Goal: Task Accomplishment & Management: Complete application form

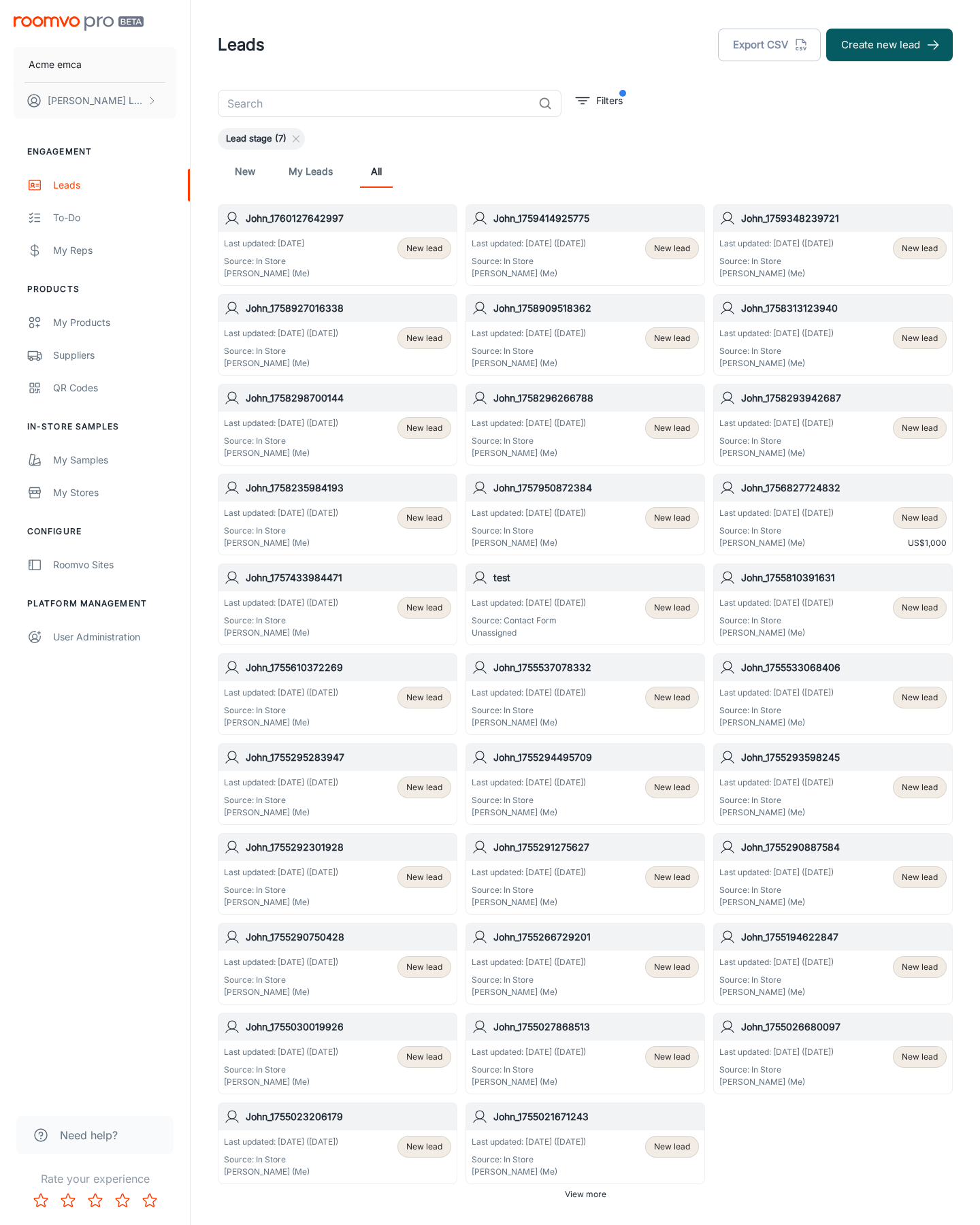
click at [889, 45] on button "Create new lead" at bounding box center [889, 45] width 127 height 33
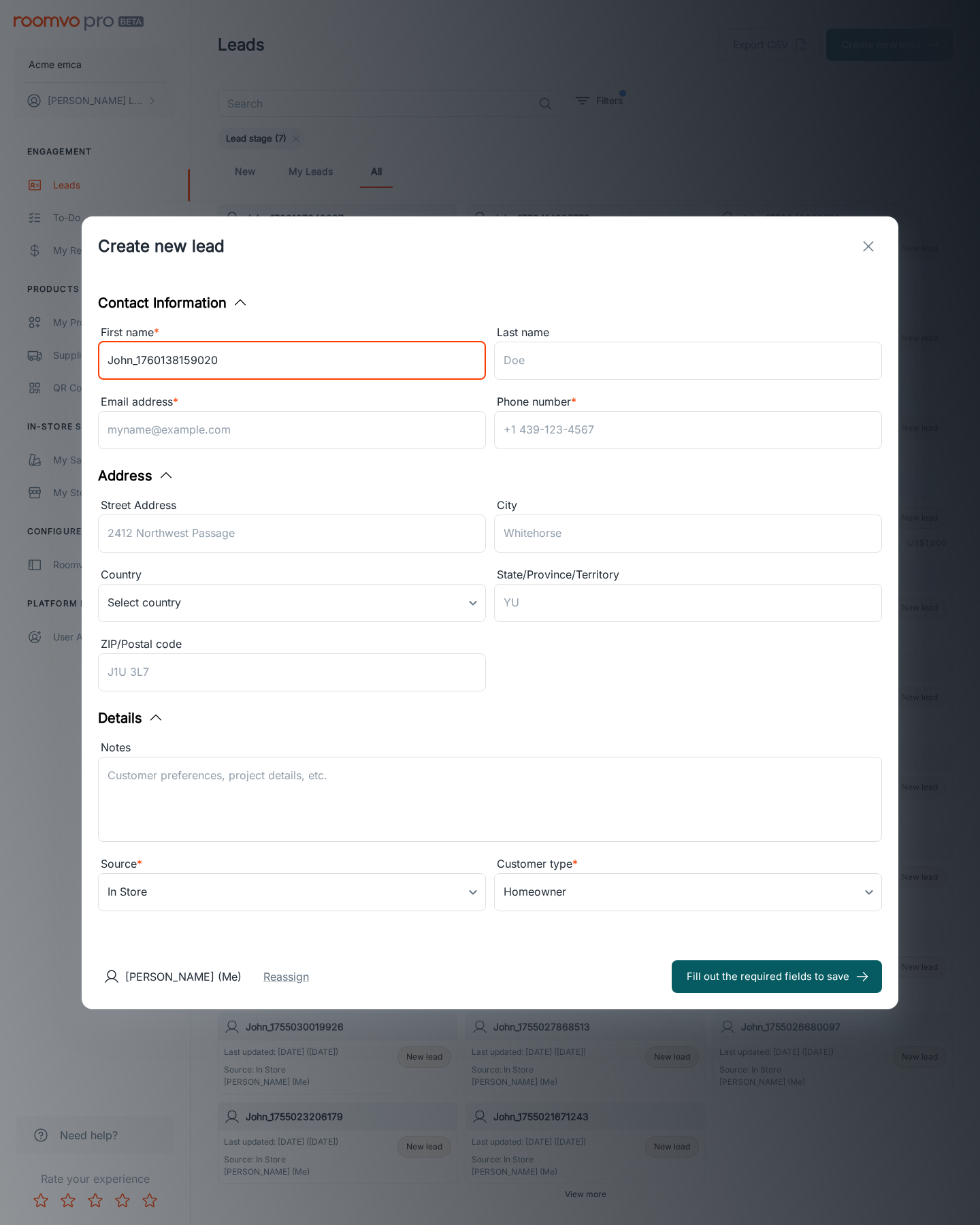
type input "John_1760138159020"
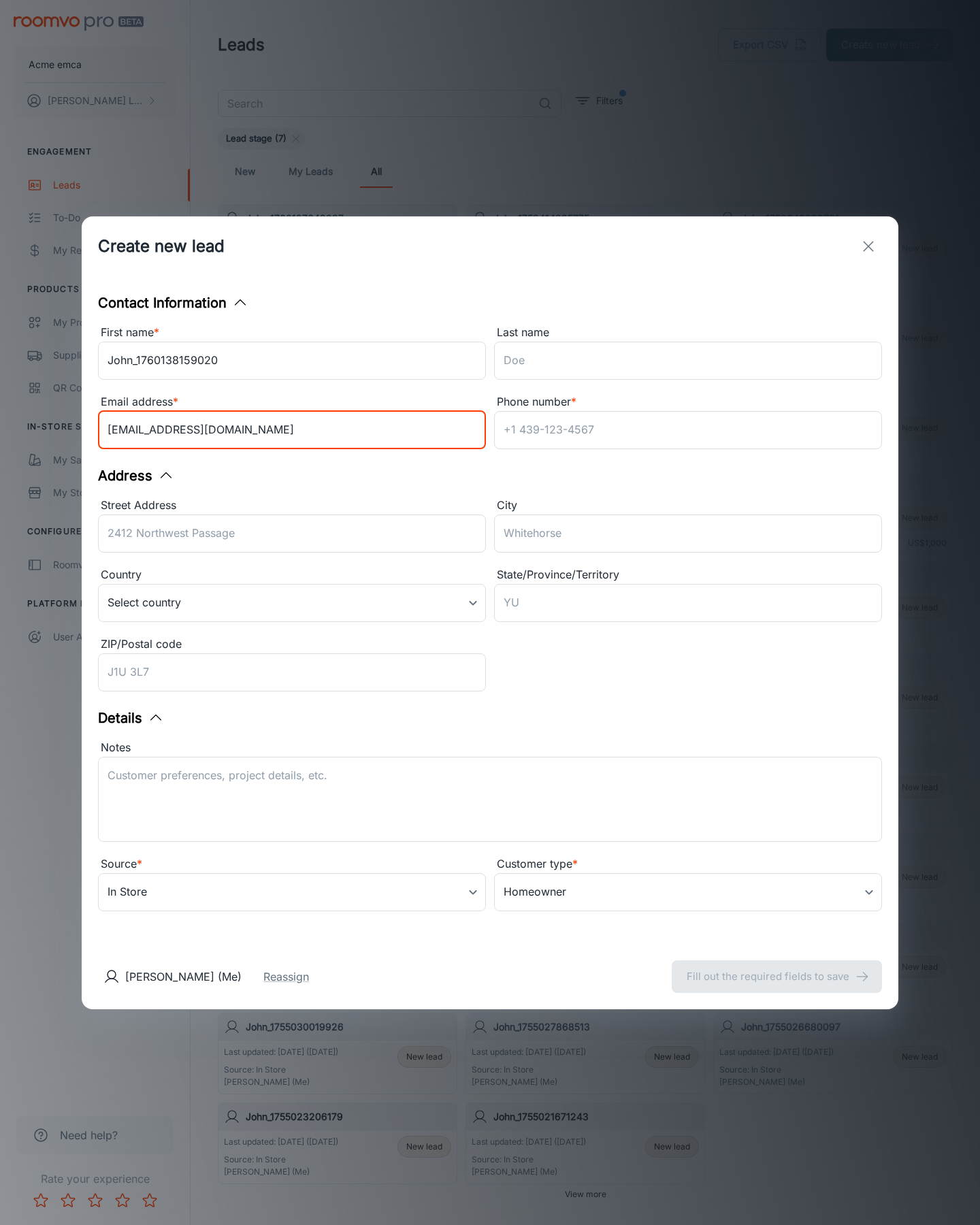
type input "[EMAIL_ADDRESS][DOMAIN_NAME]"
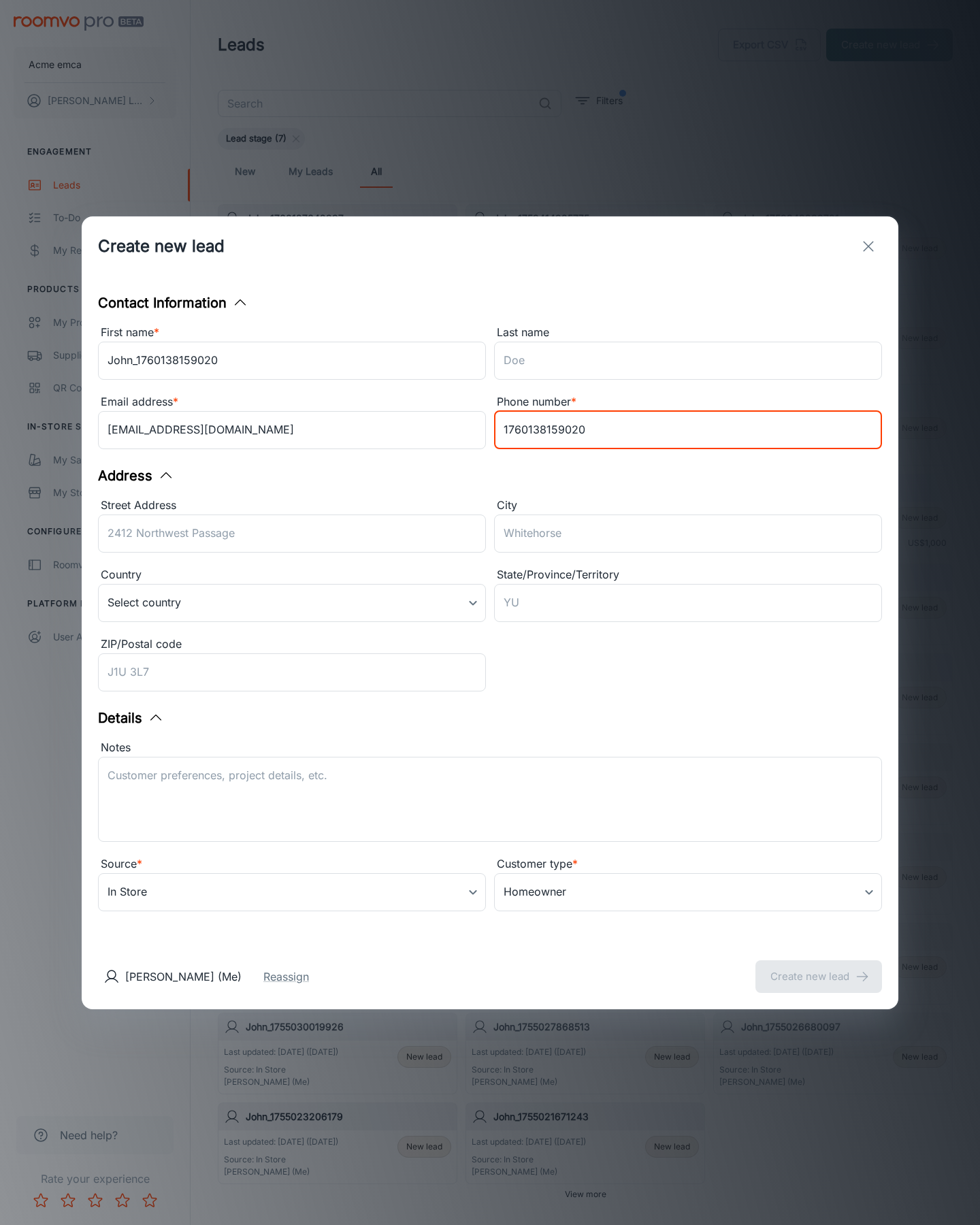
type input "1760138159020"
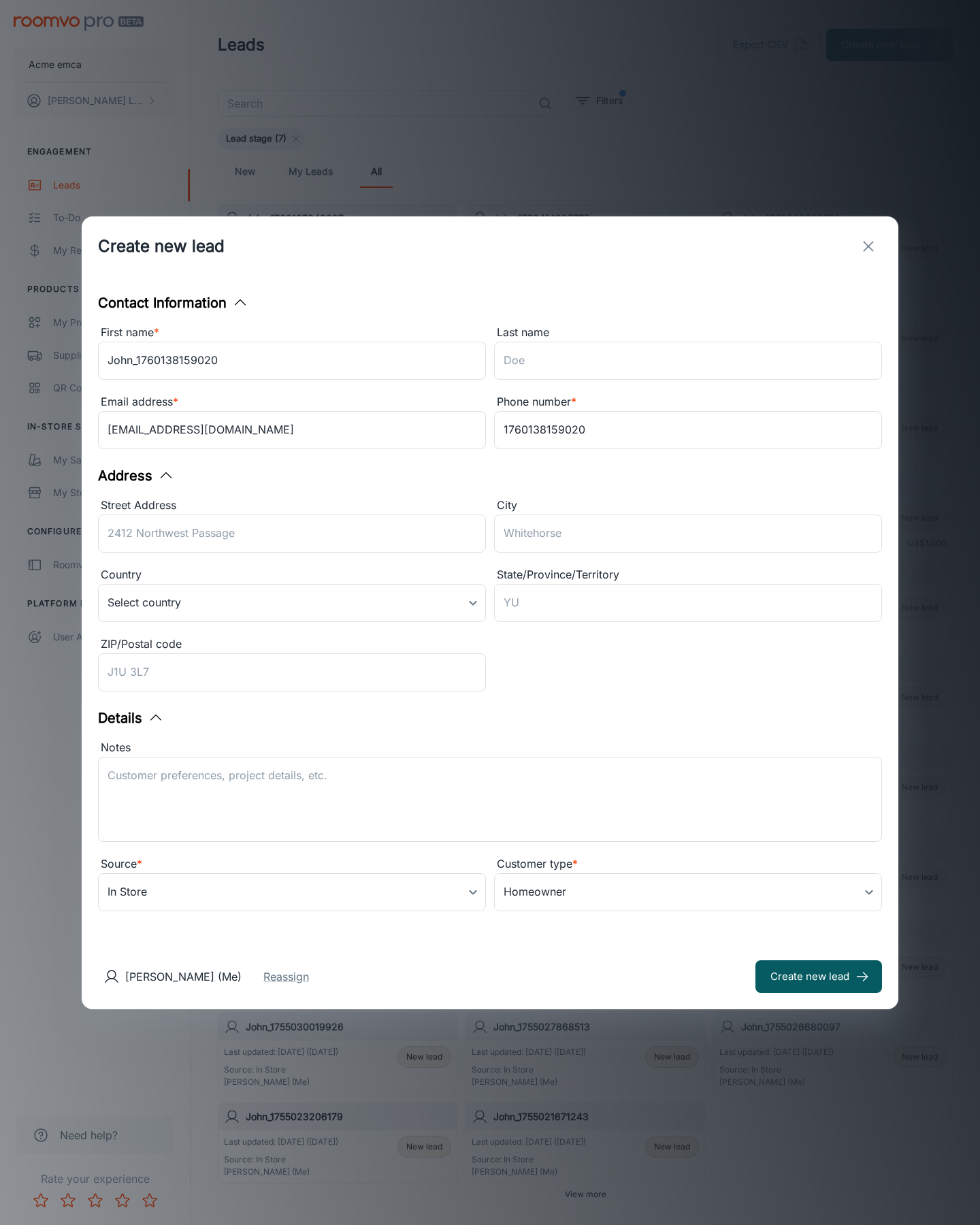
click at [819, 976] on button "Create new lead" at bounding box center [818, 977] width 127 height 33
